Goal: Task Accomplishment & Management: Manage account settings

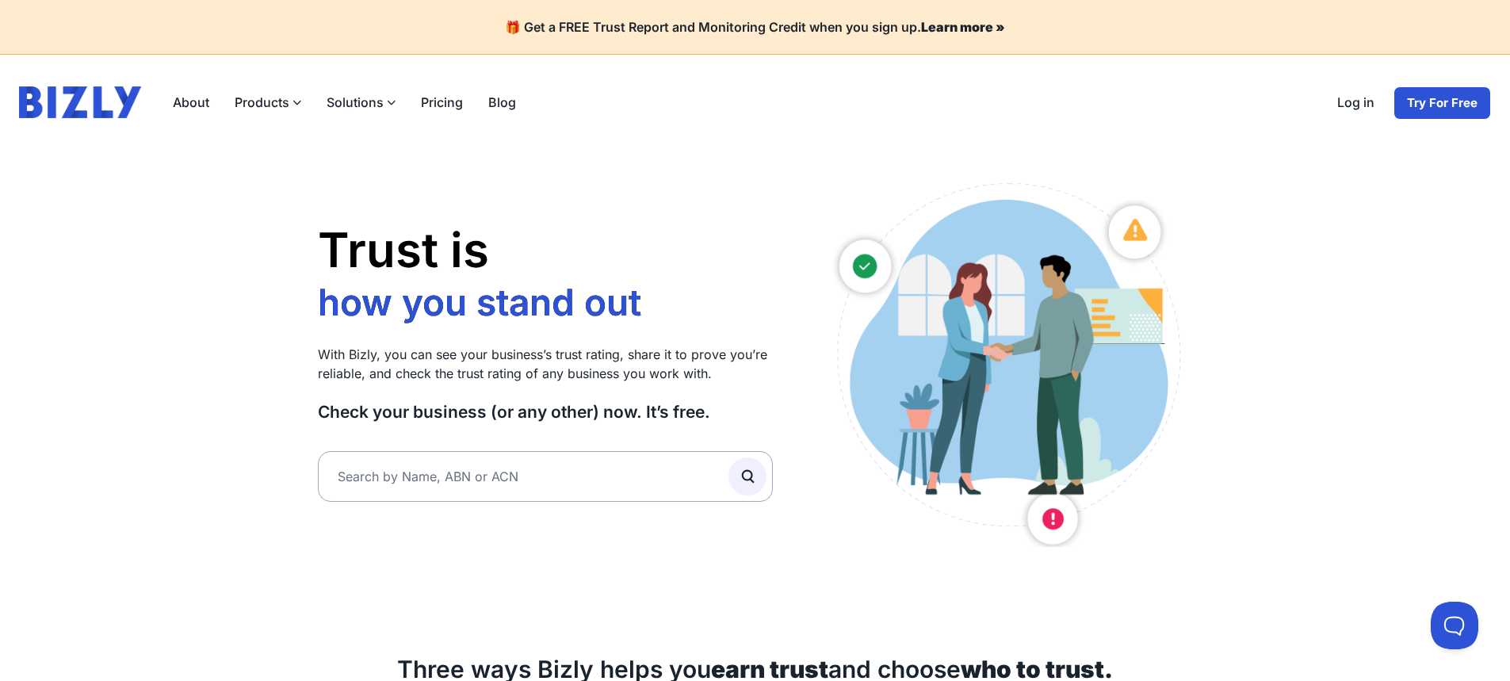
click at [1359, 105] on link "Log in" at bounding box center [1355, 102] width 63 height 33
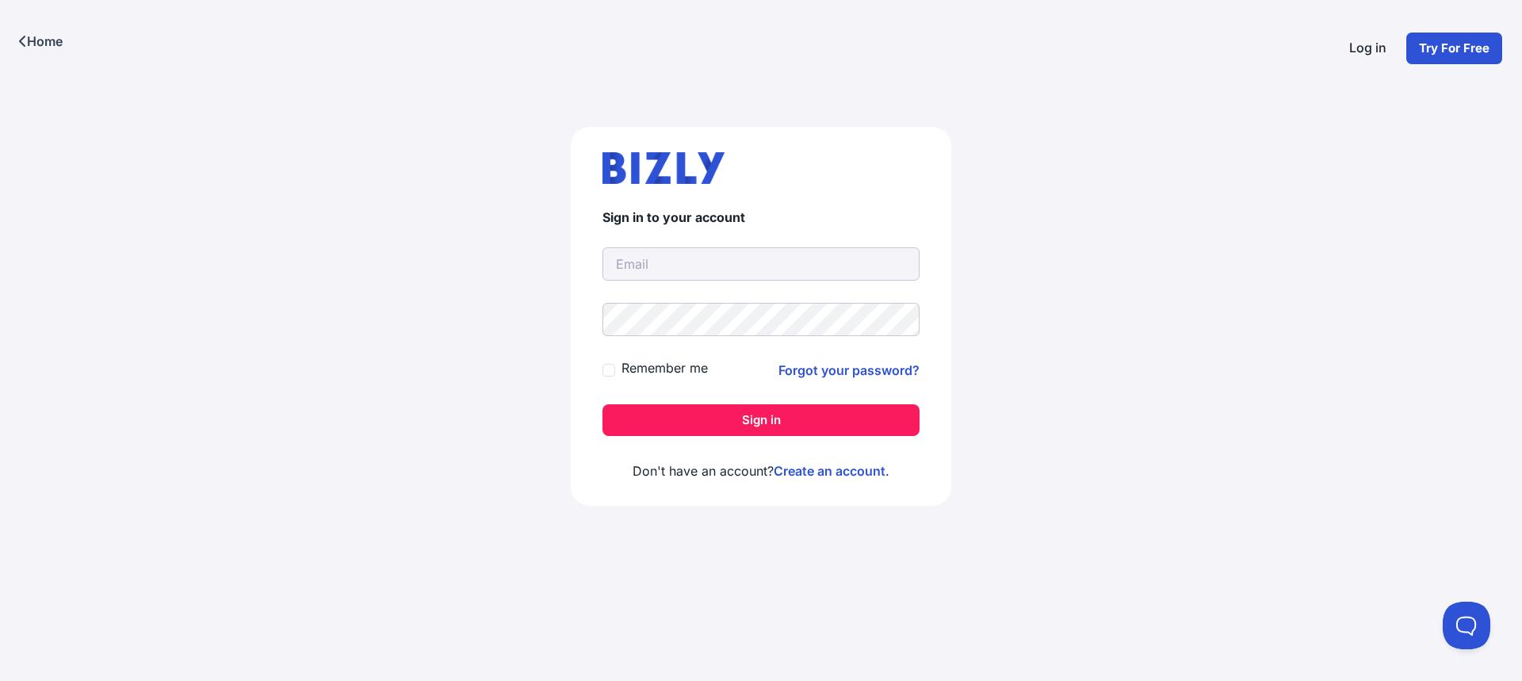
type input "[EMAIL_ADDRESS][DOMAIN_NAME]"
click at [792, 426] on button "Sign in" at bounding box center [760, 420] width 317 height 32
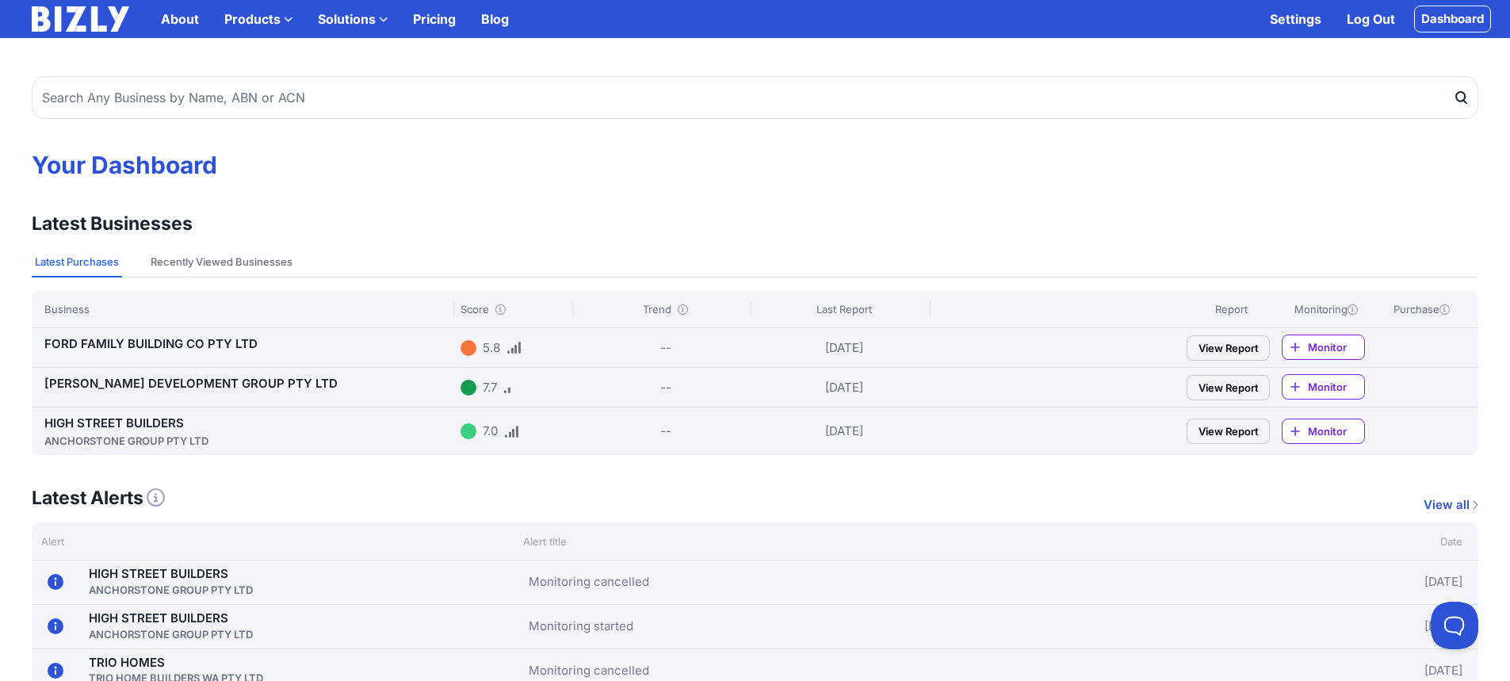
click at [113, 431] on div "HIGH STREET BUILDERS ANCHORSTONE GROUP PTY LTD" at bounding box center [249, 431] width 410 height 35
click at [120, 421] on link "HIGH STREET BUILDERS ANCHORSTONE GROUP PTY LTD" at bounding box center [249, 431] width 410 height 33
